Goal: Entertainment & Leisure: Browse casually

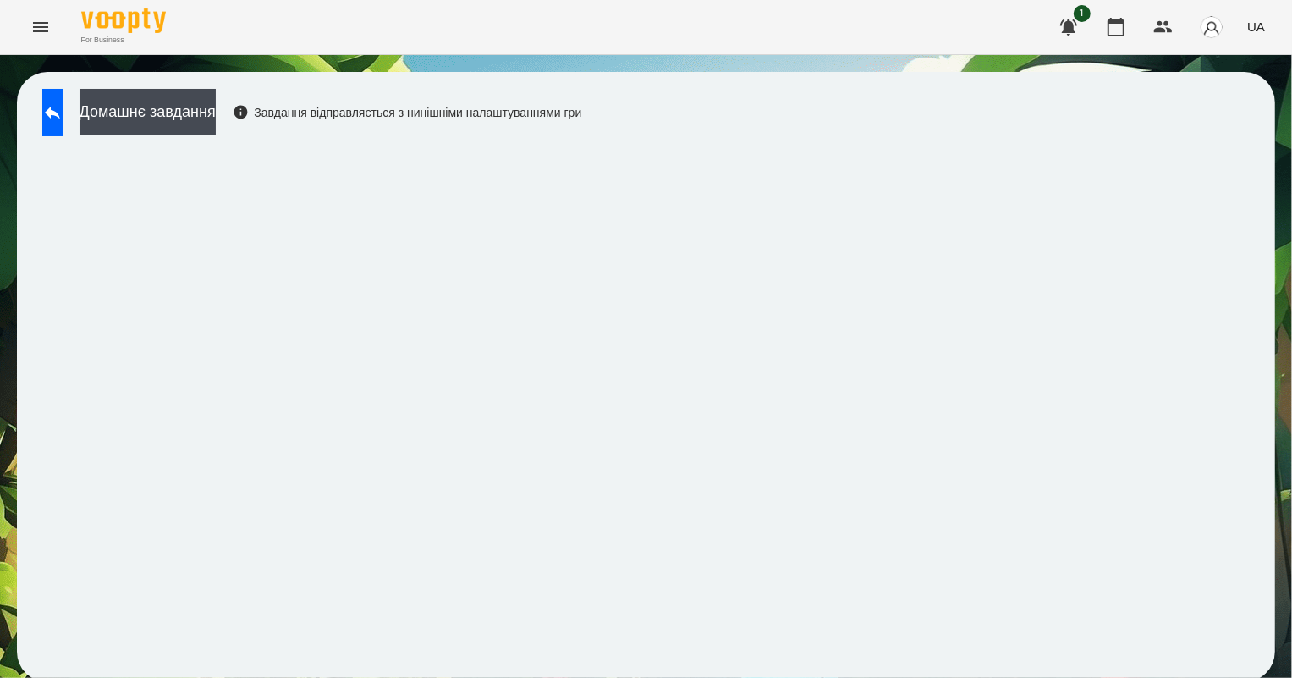
scroll to position [3, 0]
click at [63, 106] on icon at bounding box center [52, 112] width 20 height 20
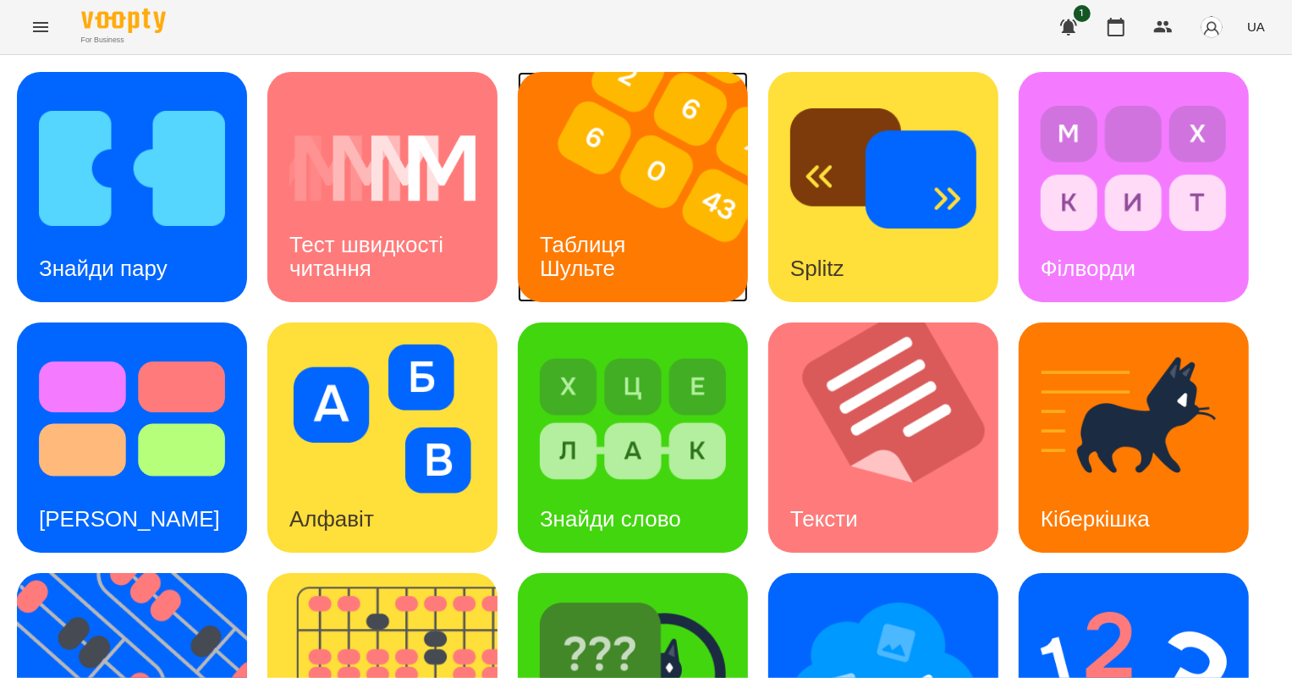
click at [620, 247] on h3 "Таблиця Шульте" at bounding box center [586, 256] width 92 height 48
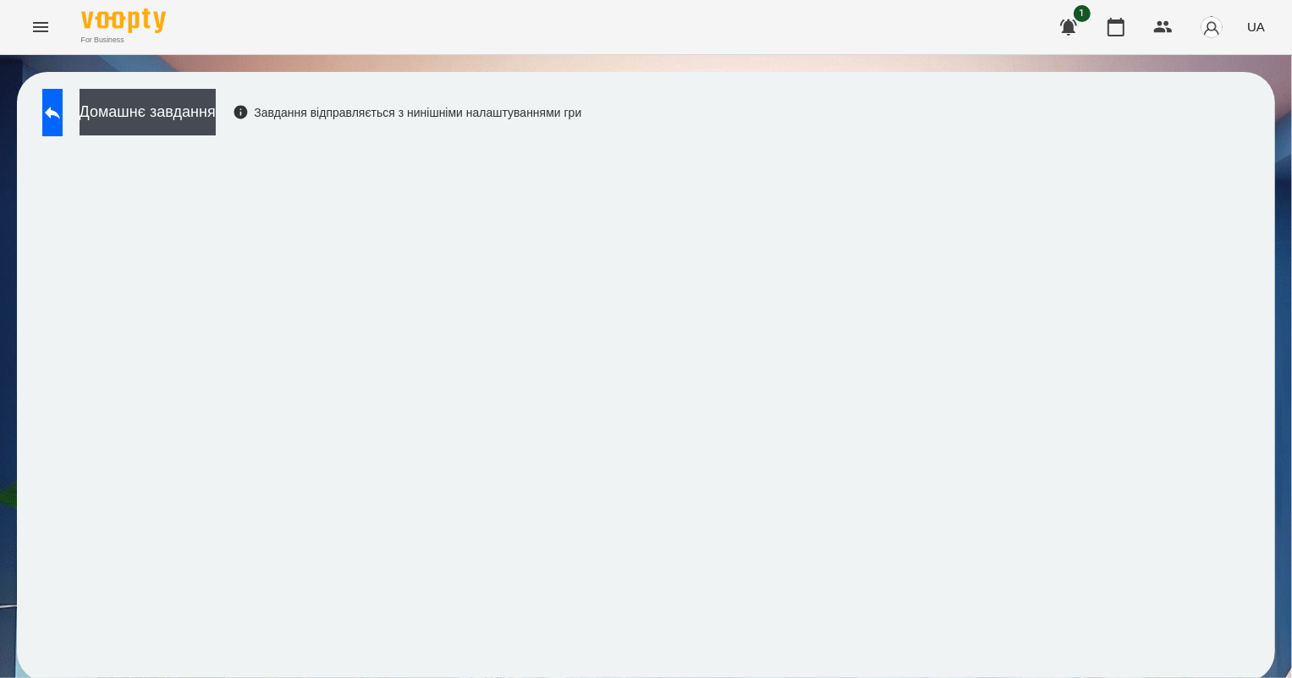
scroll to position [3, 0]
click at [63, 110] on button at bounding box center [52, 112] width 20 height 47
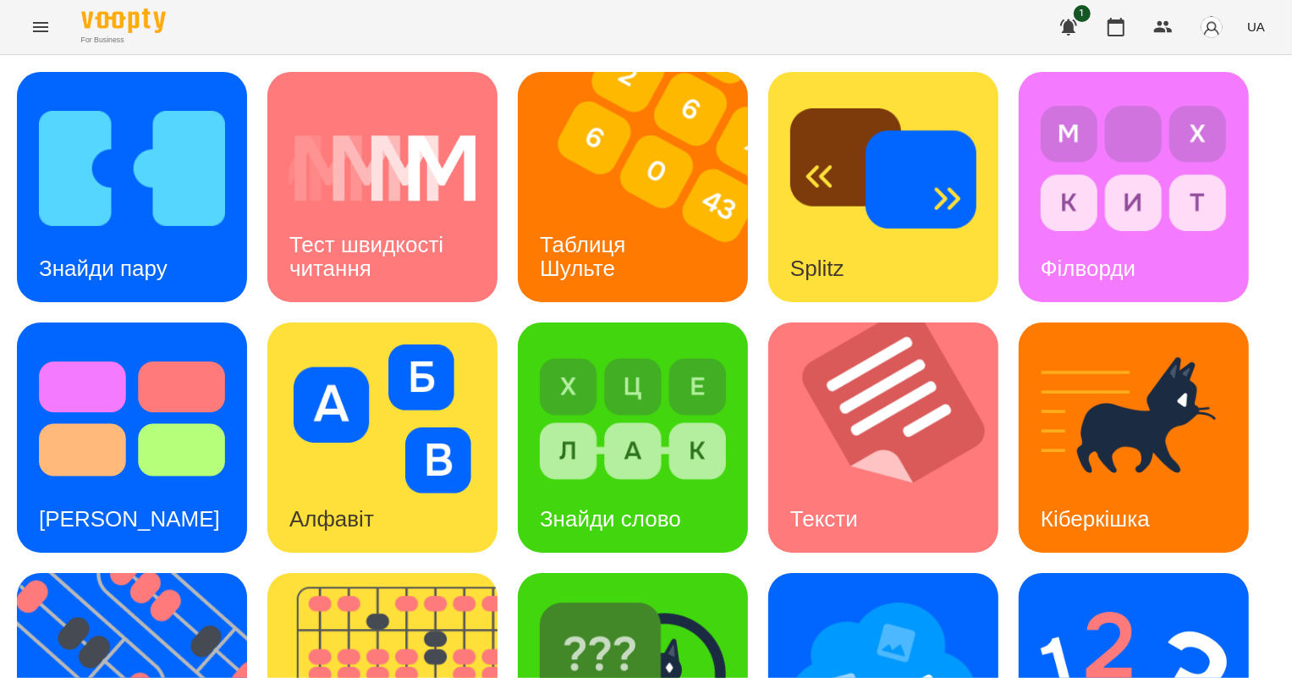
scroll to position [392, 0]
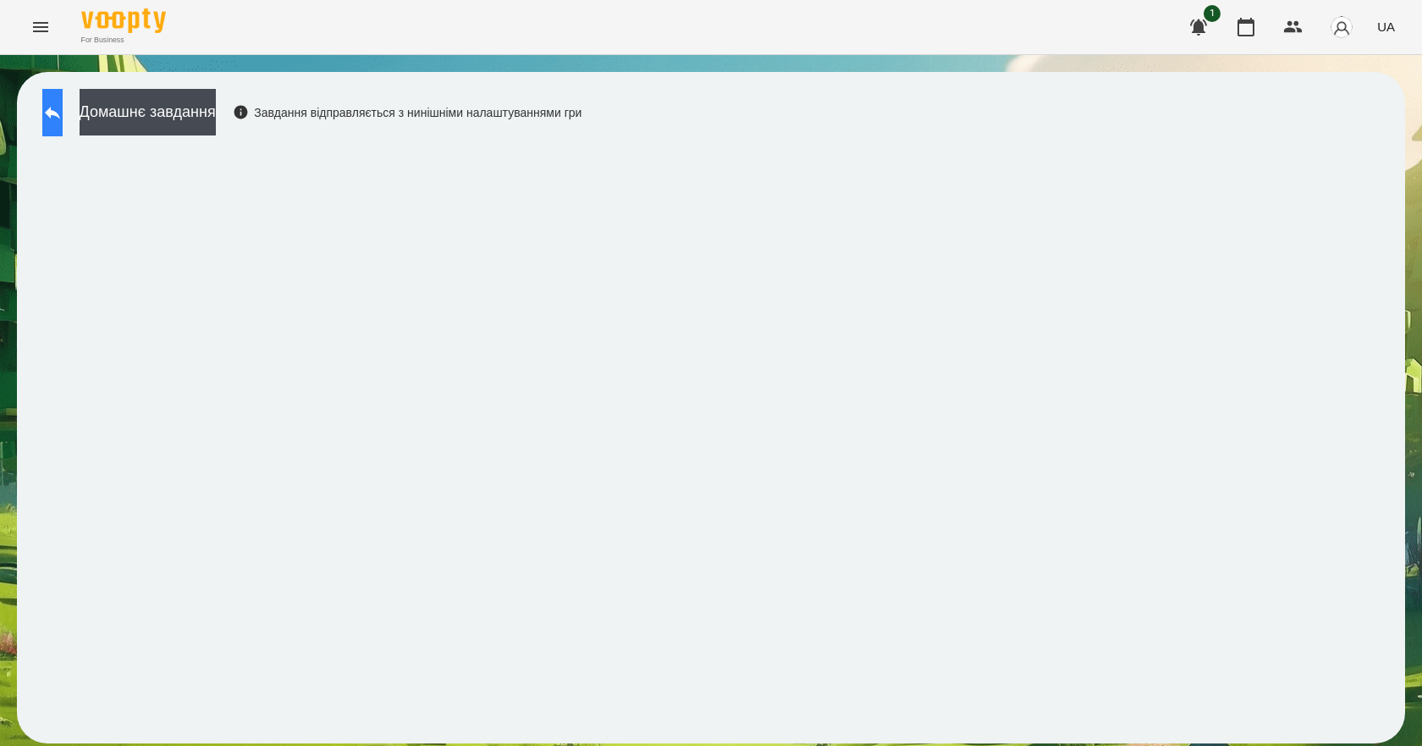
click at [58, 126] on button at bounding box center [52, 112] width 20 height 47
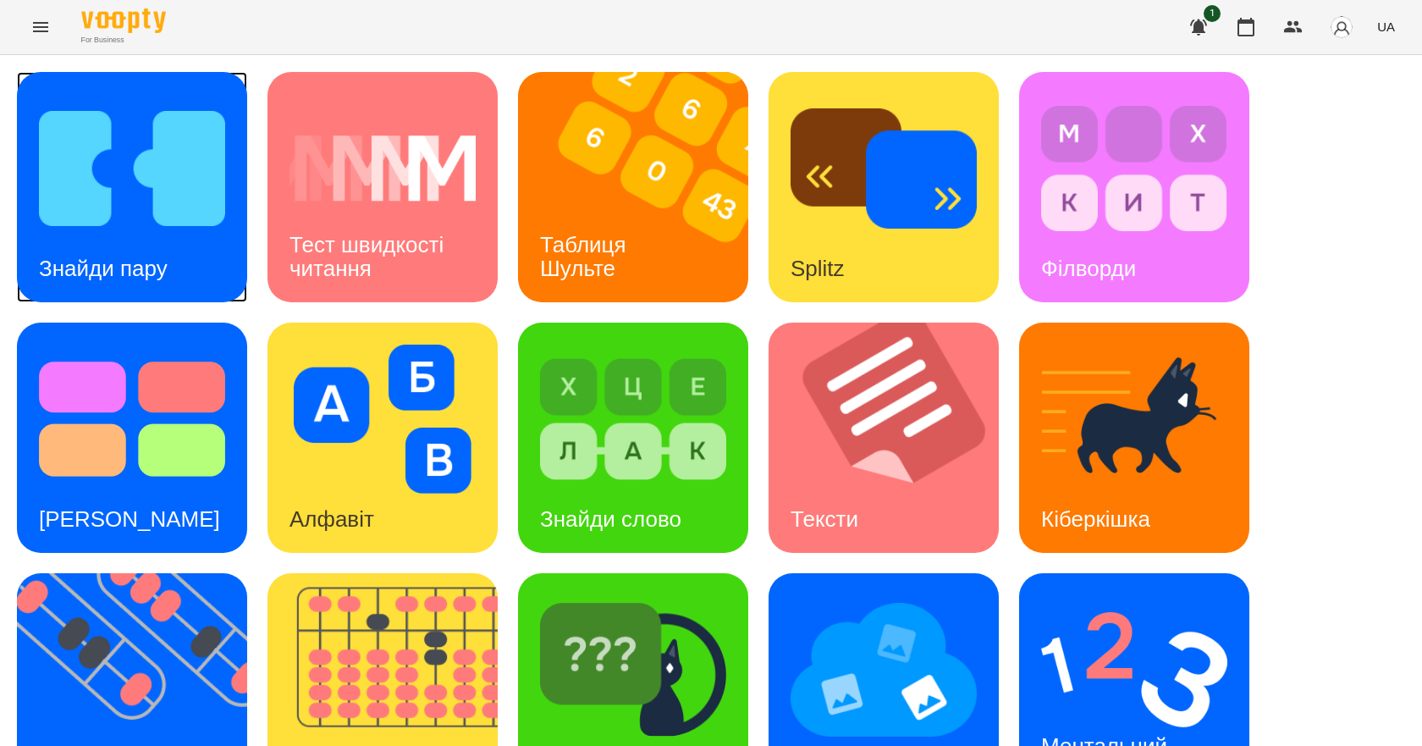
click at [115, 235] on div "Знайди пару" at bounding box center [103, 268] width 173 height 67
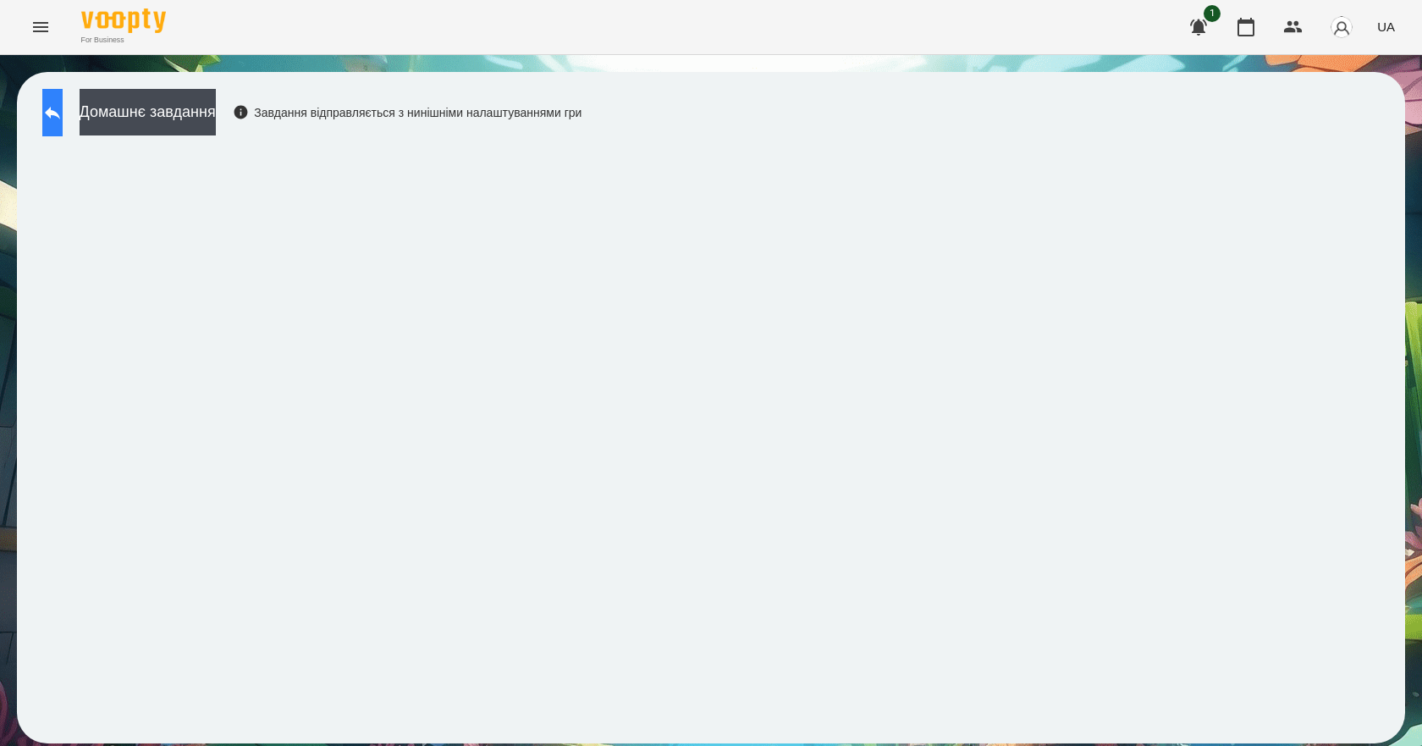
click at [61, 97] on button at bounding box center [52, 112] width 20 height 47
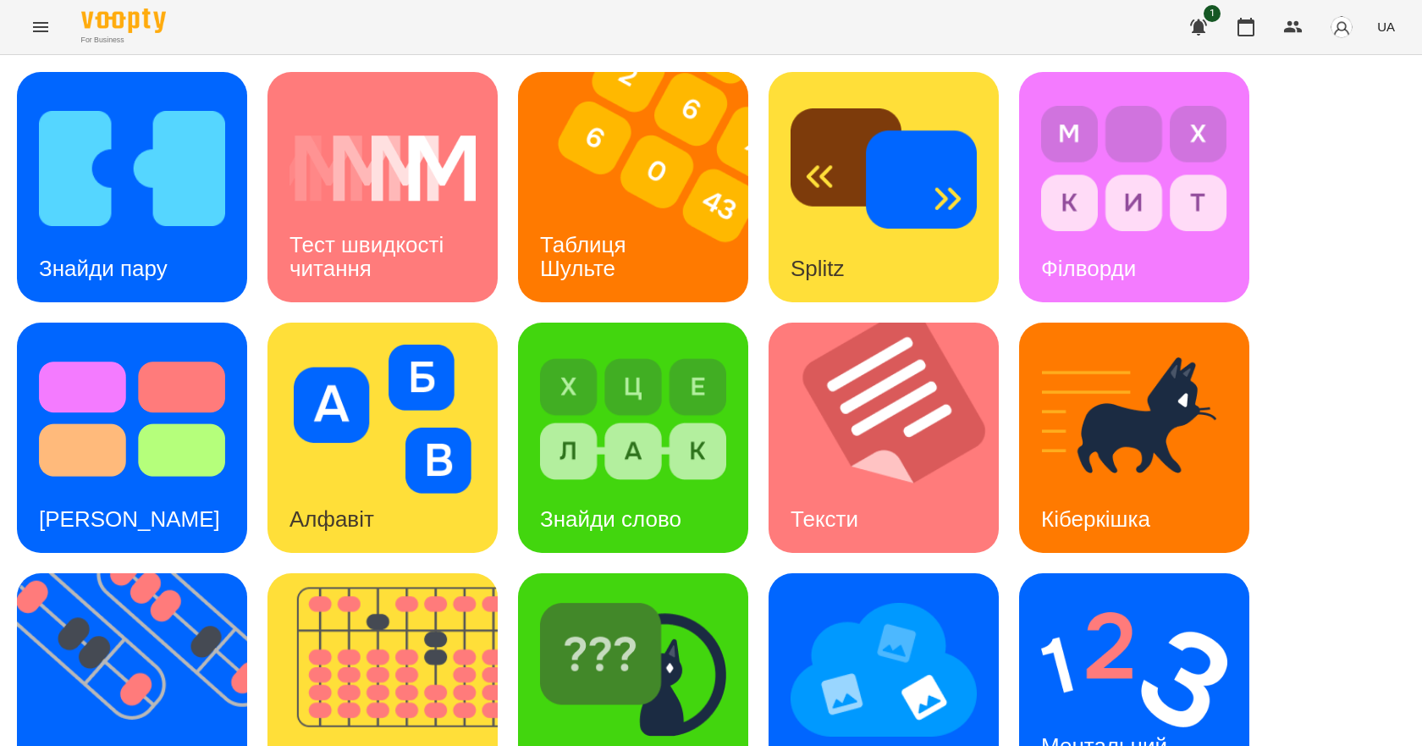
scroll to position [156, 0]
click at [1080, 733] on h3 "Ментальний рахунок" at bounding box center [1107, 757] width 132 height 48
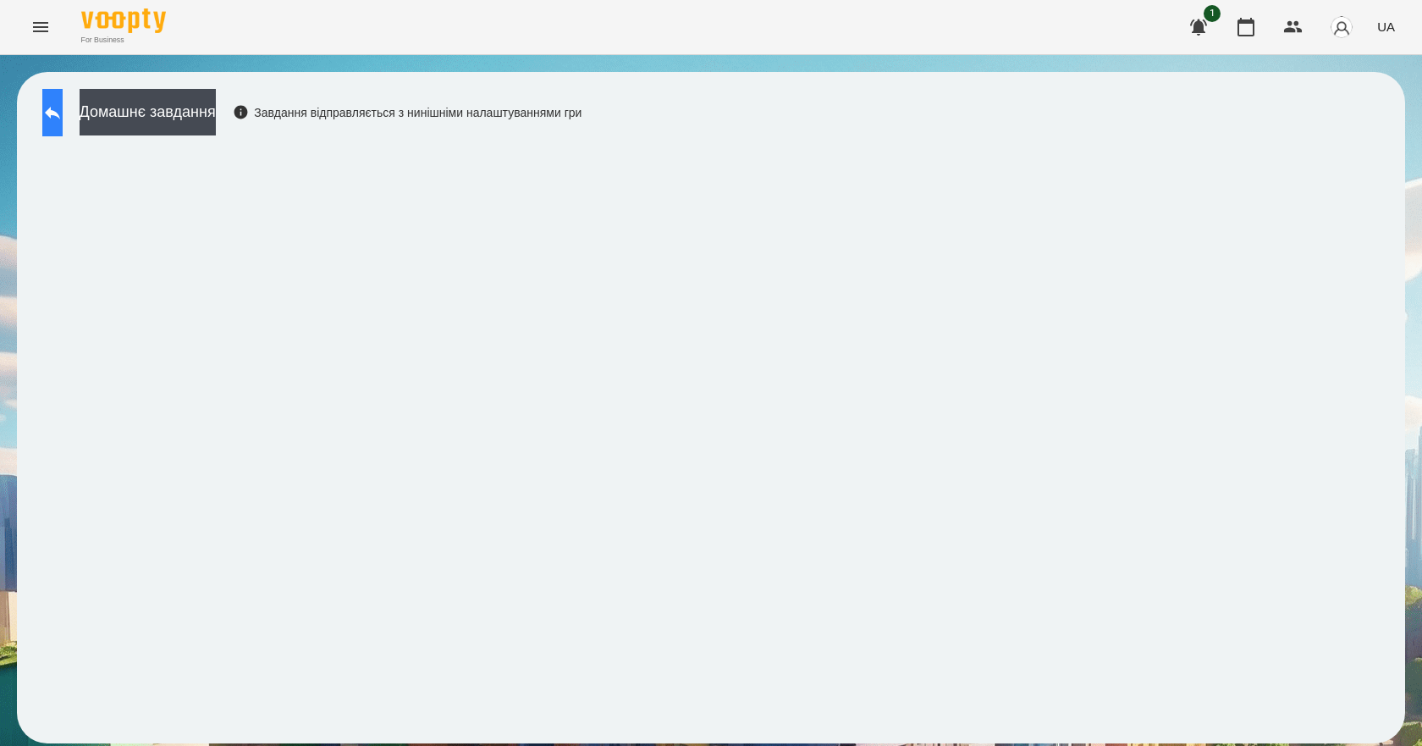
click at [63, 97] on button at bounding box center [52, 112] width 20 height 47
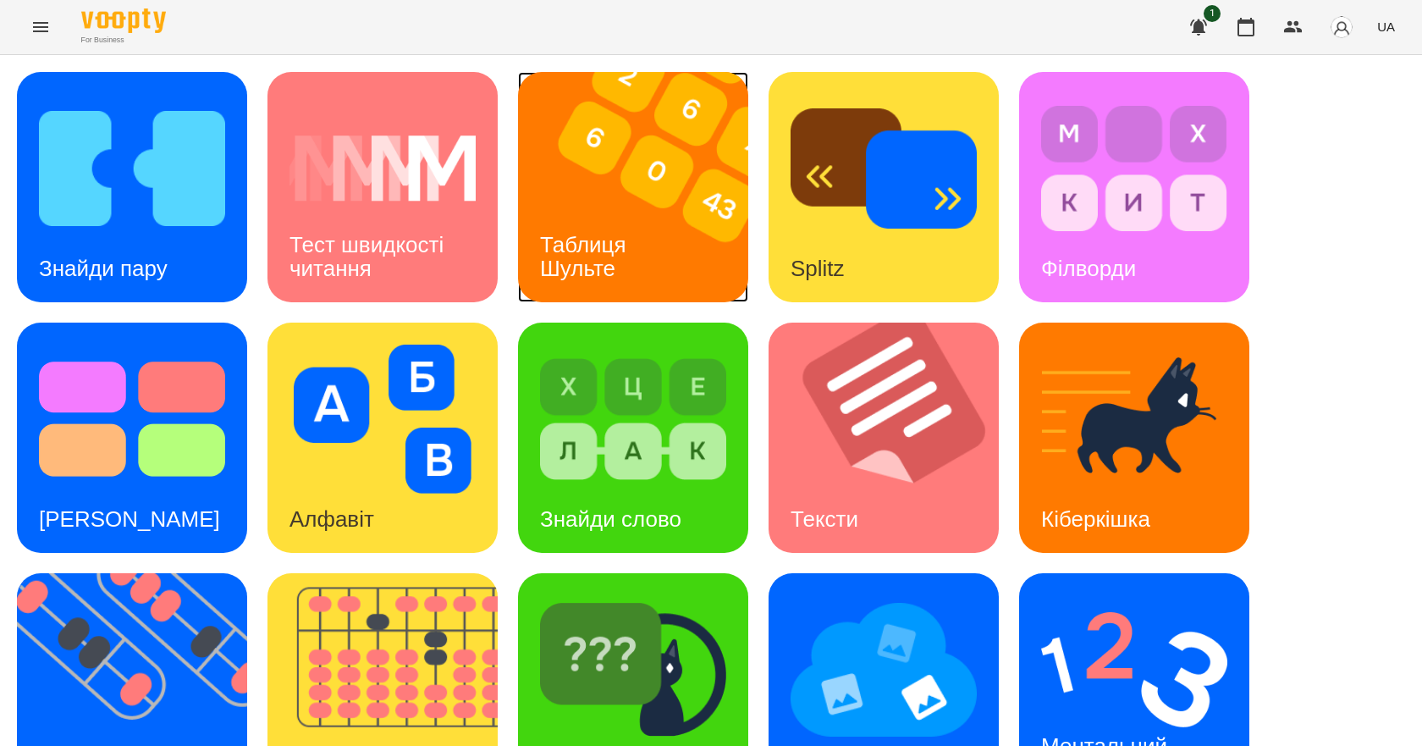
click at [628, 256] on h3 "Таблиця Шульте" at bounding box center [586, 256] width 92 height 48
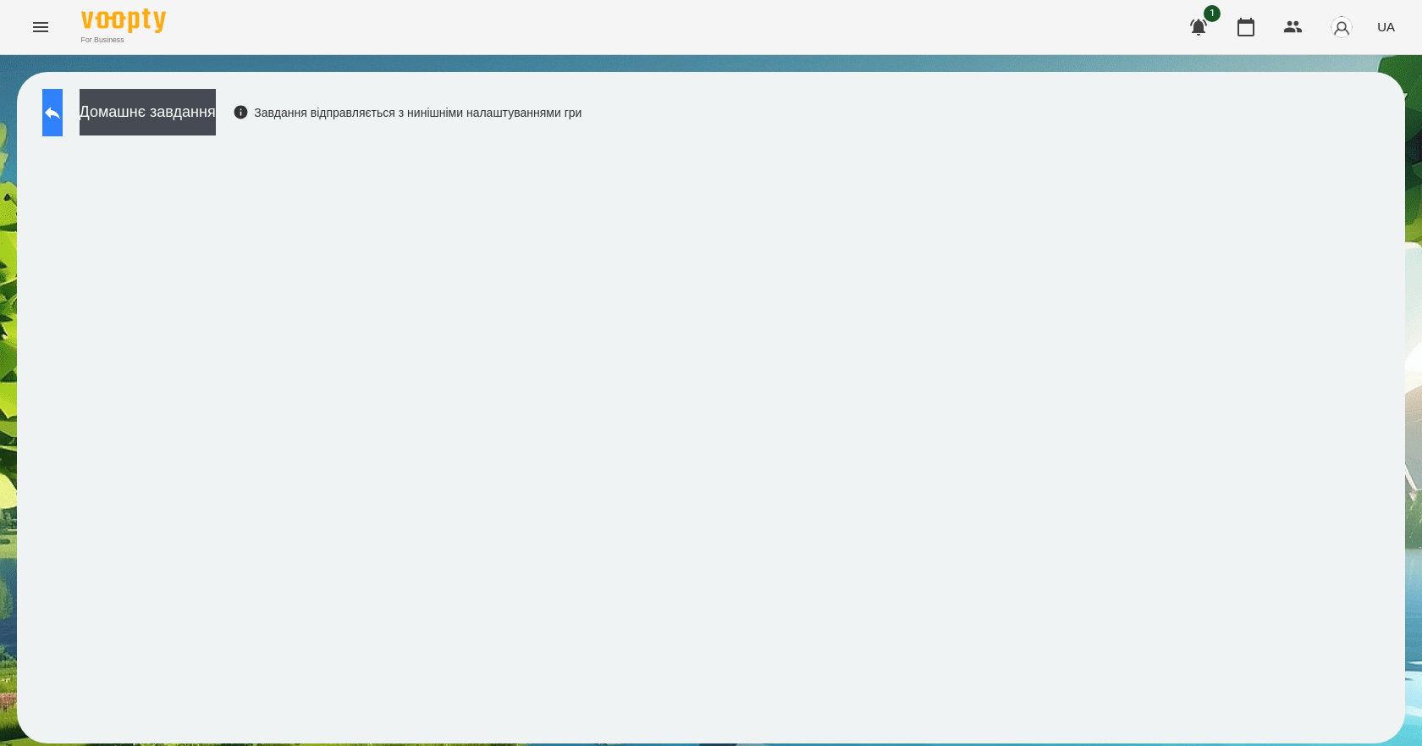
click at [63, 120] on icon at bounding box center [52, 112] width 20 height 20
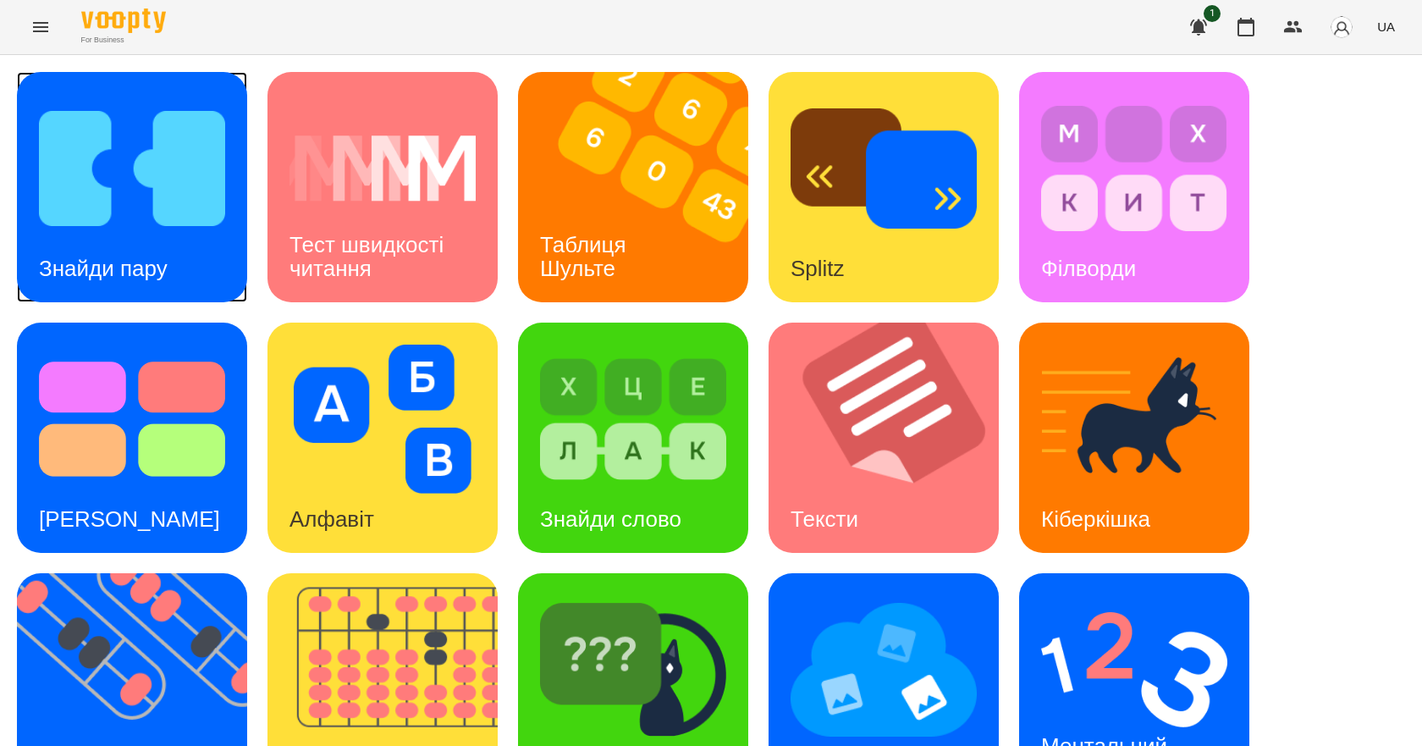
click at [172, 201] on img at bounding box center [132, 168] width 186 height 149
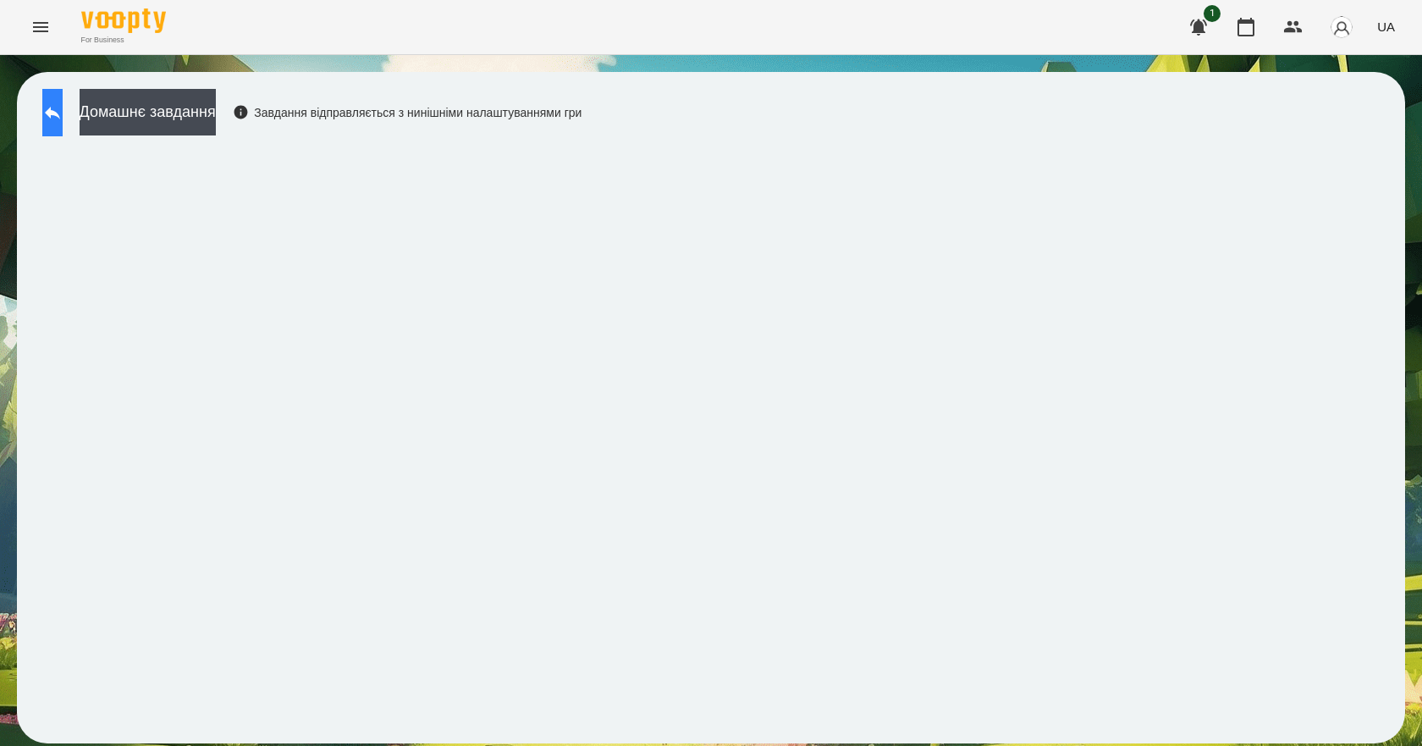
click at [63, 115] on icon at bounding box center [52, 112] width 20 height 20
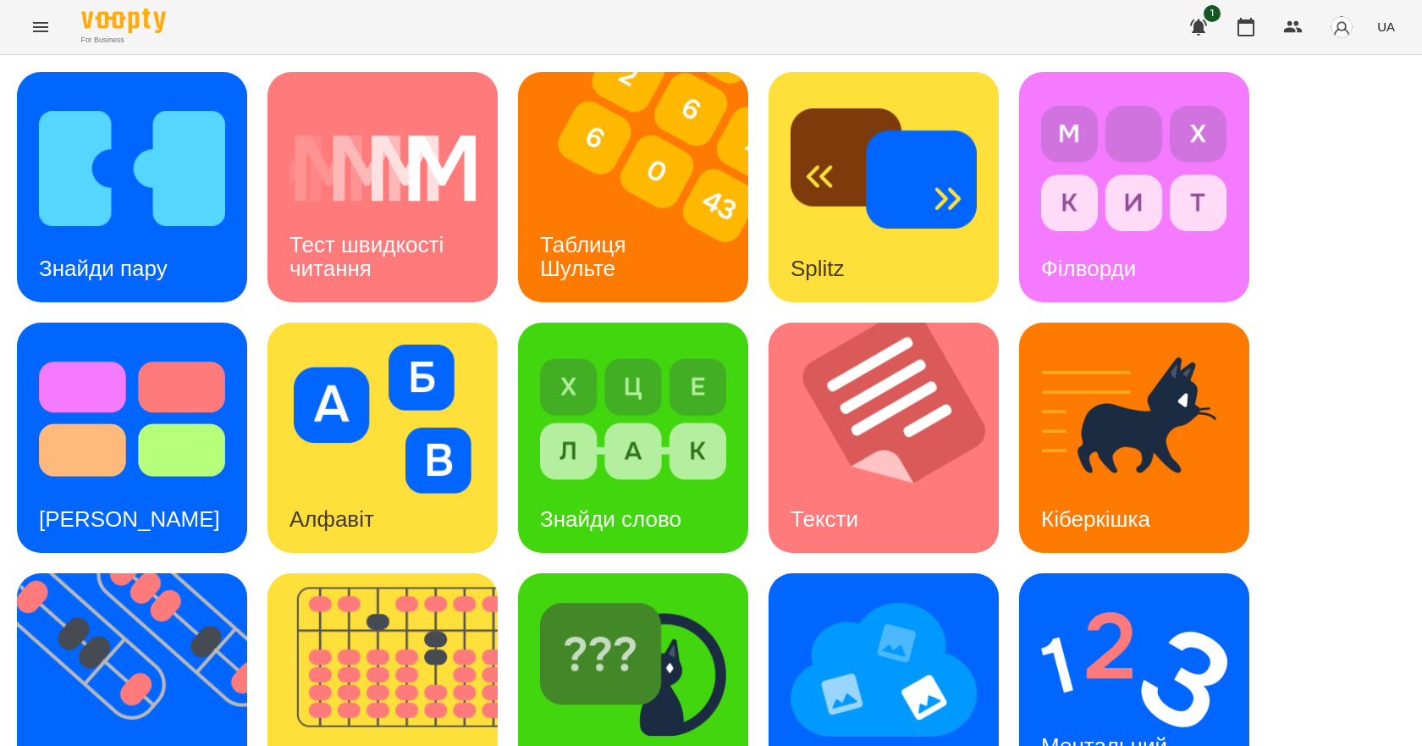
scroll to position [325, 0]
click at [1135, 733] on h3 "Ментальний рахунок" at bounding box center [1107, 757] width 132 height 48
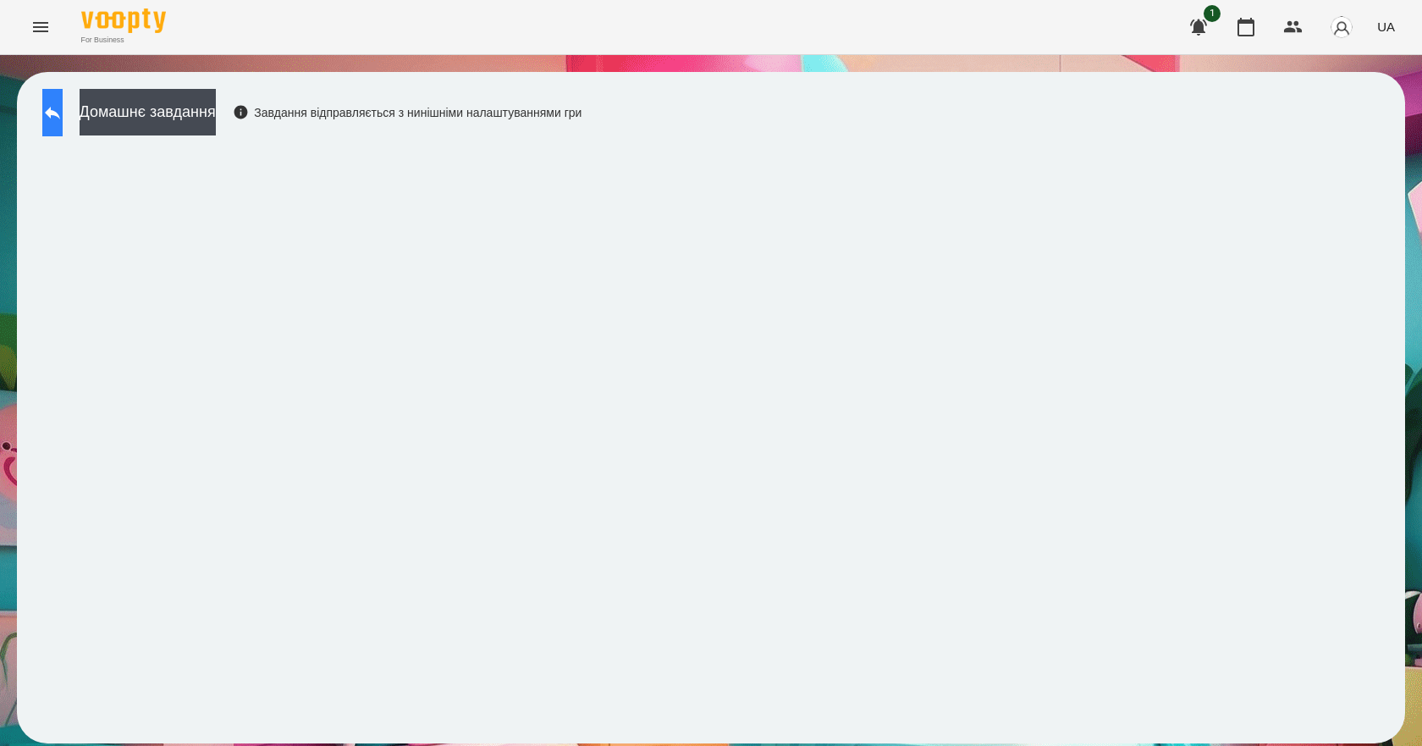
click at [60, 113] on icon at bounding box center [52, 113] width 15 height 13
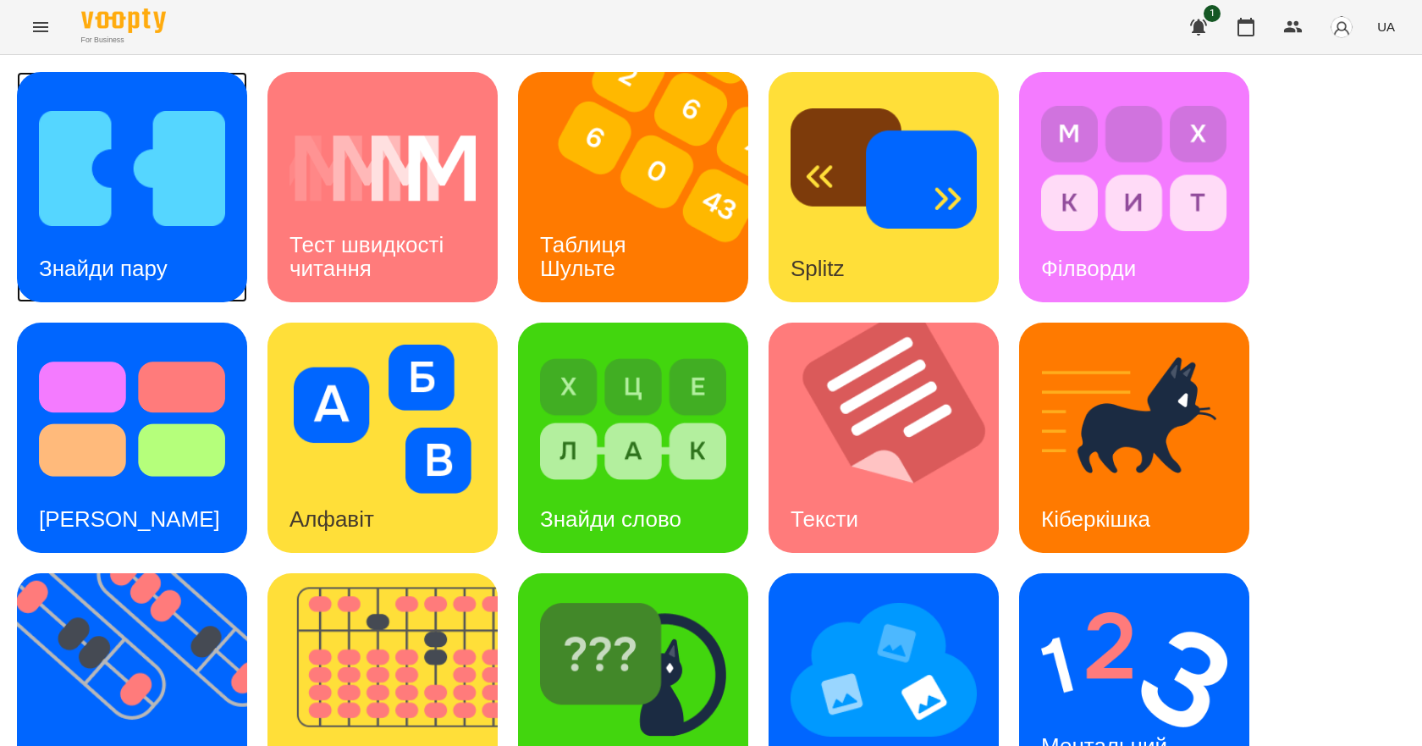
click at [139, 245] on div "Знайди пару" at bounding box center [103, 268] width 173 height 67
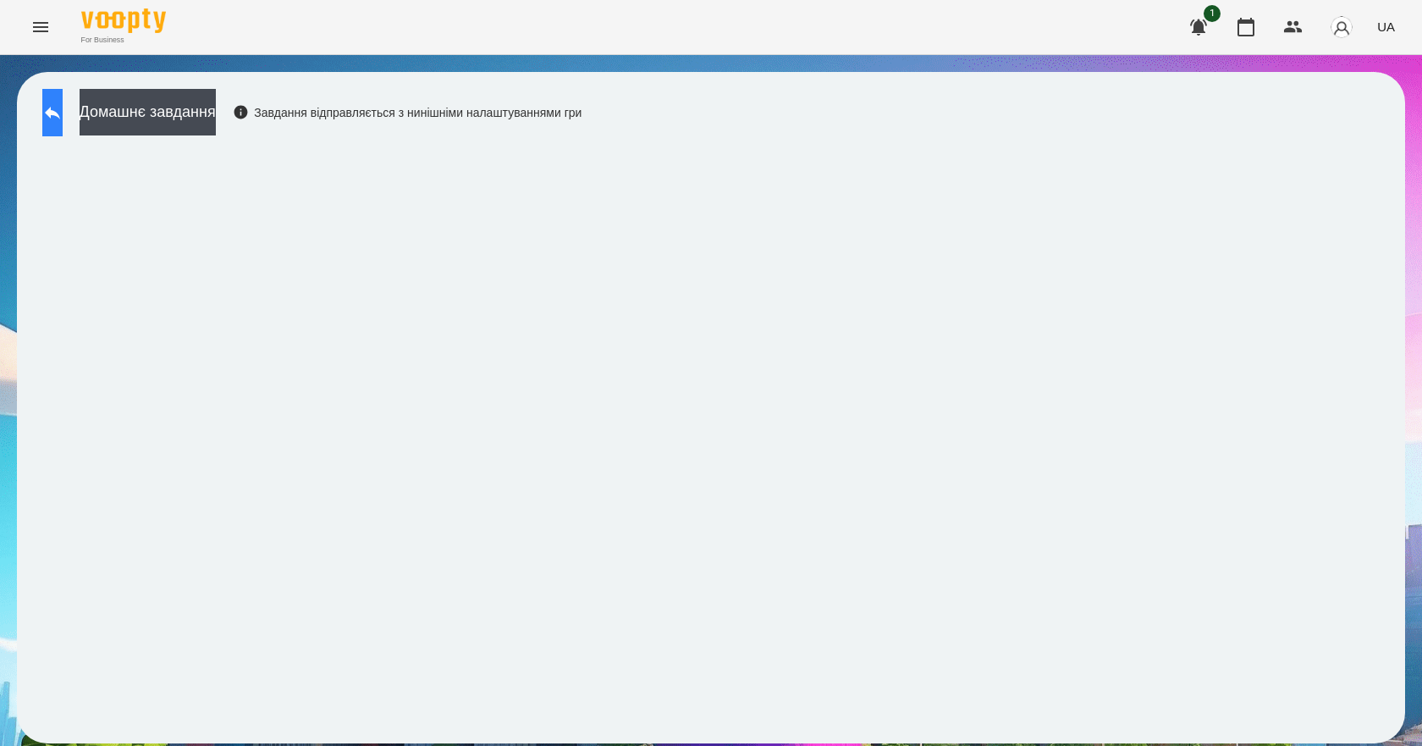
click at [55, 107] on button at bounding box center [52, 112] width 20 height 47
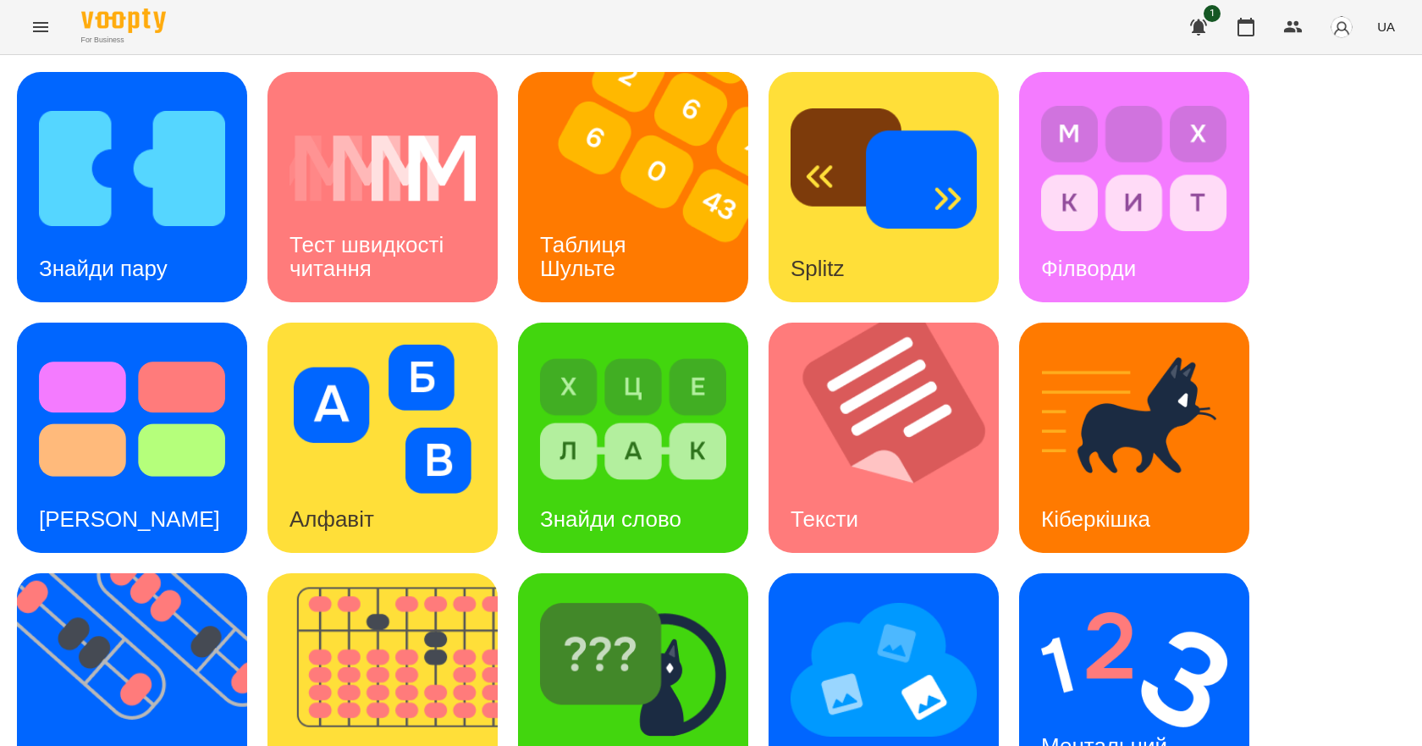
scroll to position [325, 0]
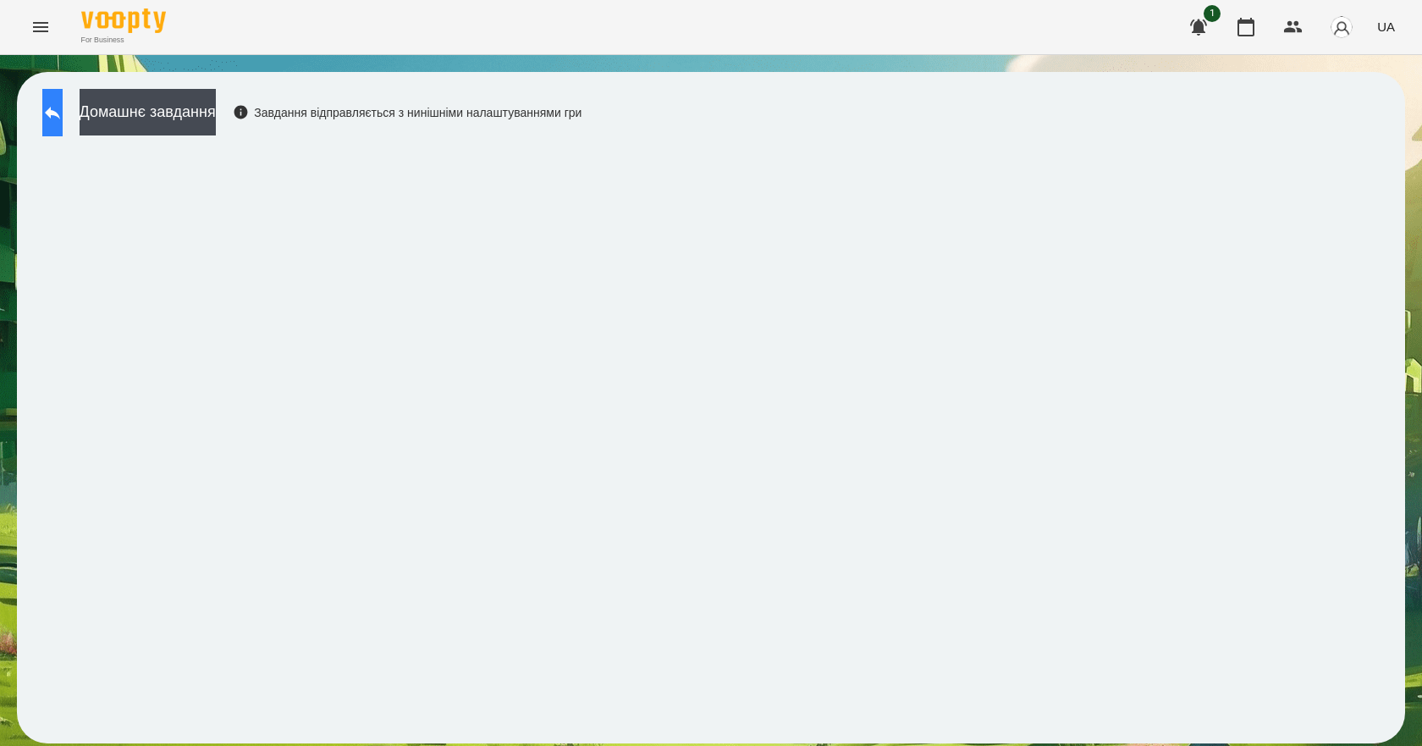
click at [63, 96] on button at bounding box center [52, 112] width 20 height 47
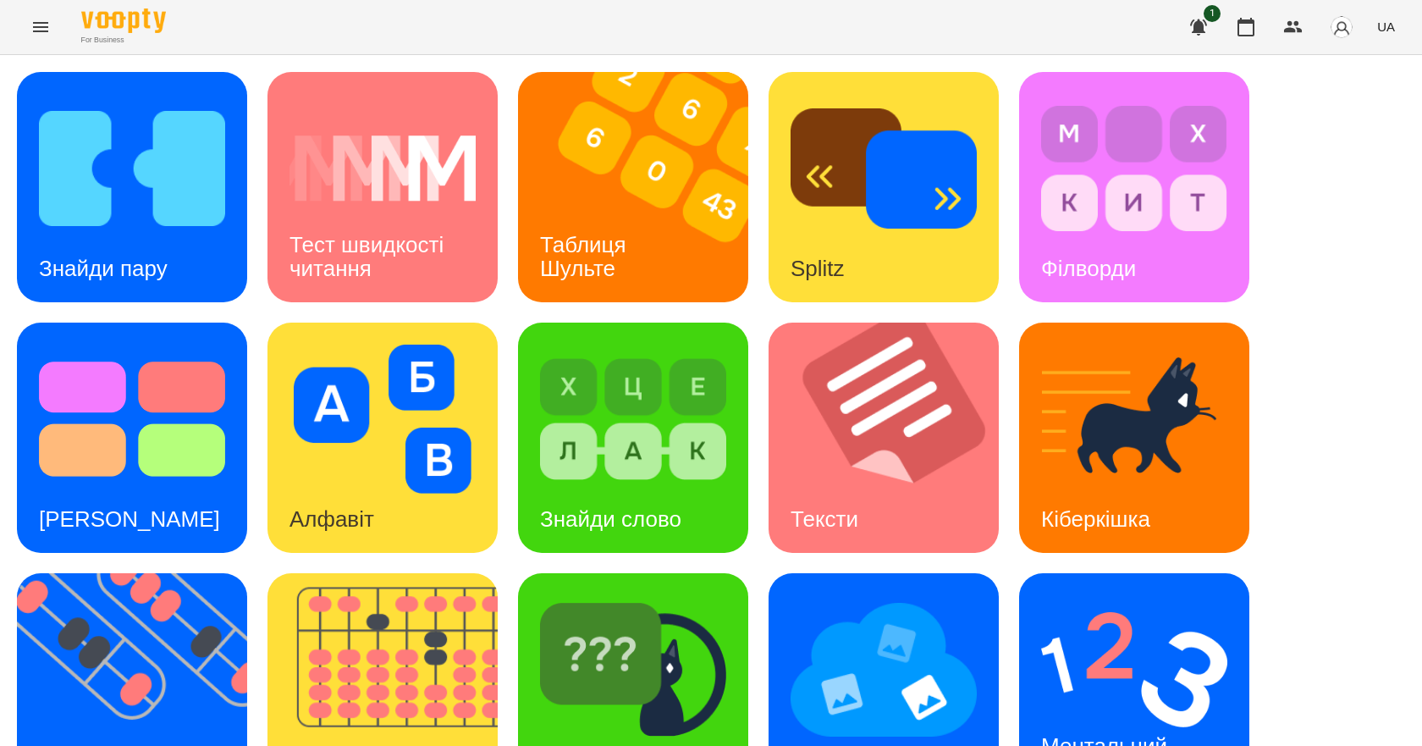
scroll to position [254, 0]
click at [1128, 595] on img at bounding box center [1134, 669] width 186 height 149
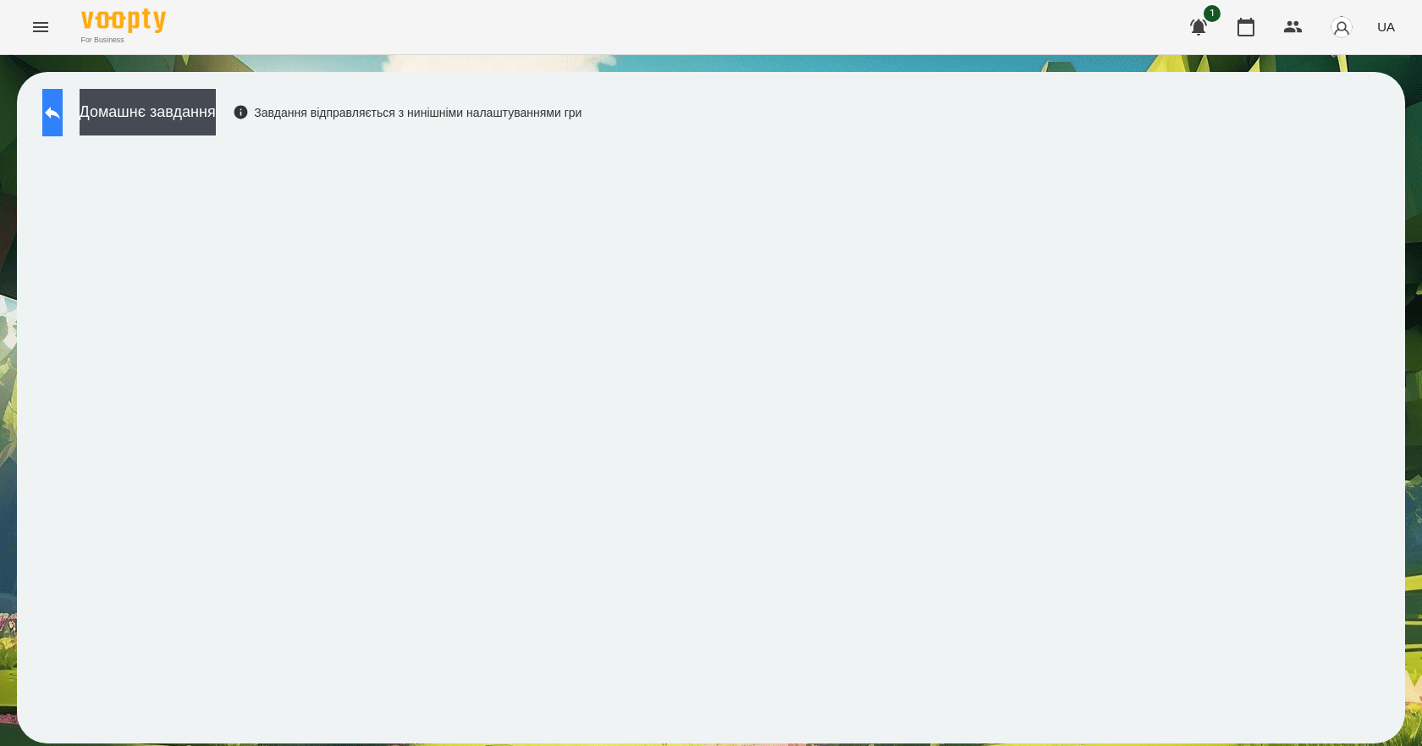
click at [63, 106] on icon at bounding box center [52, 112] width 20 height 20
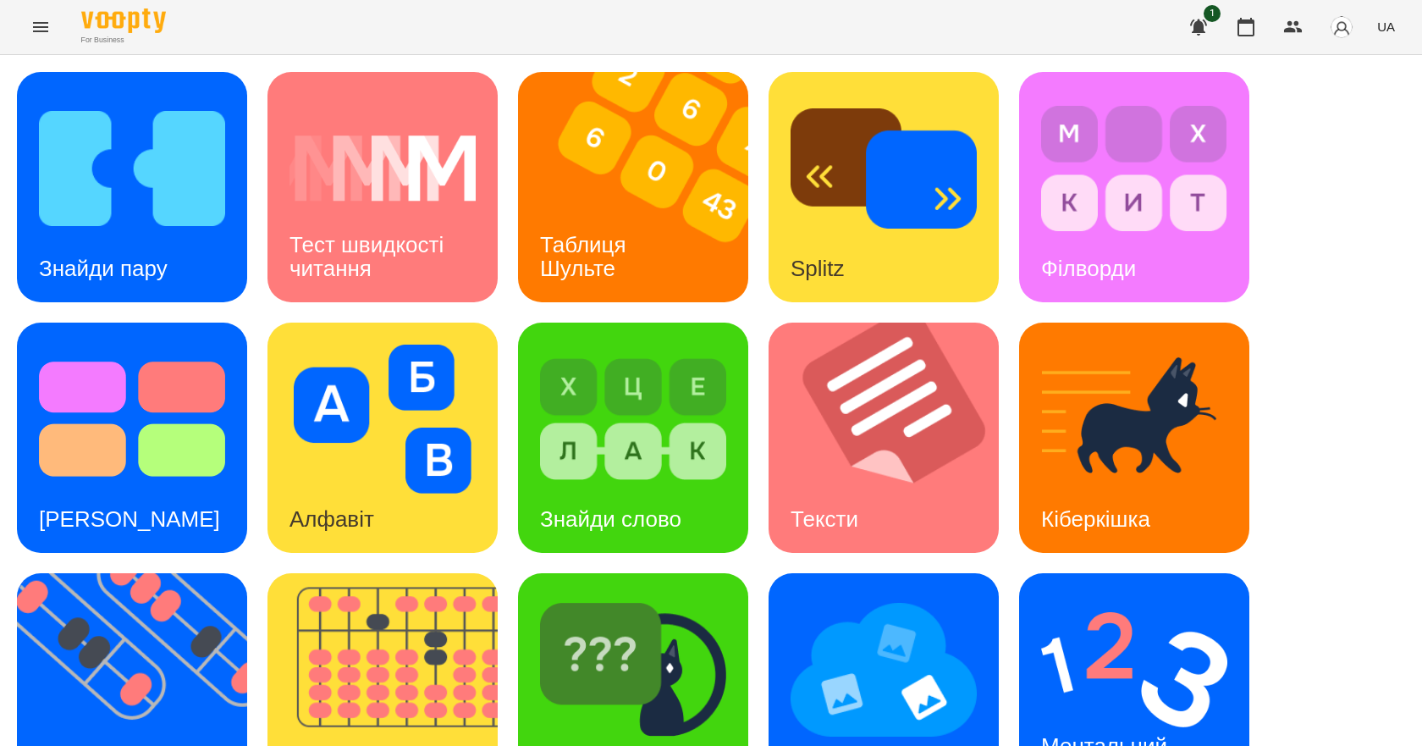
scroll to position [325, 0]
